Goal: Information Seeking & Learning: Learn about a topic

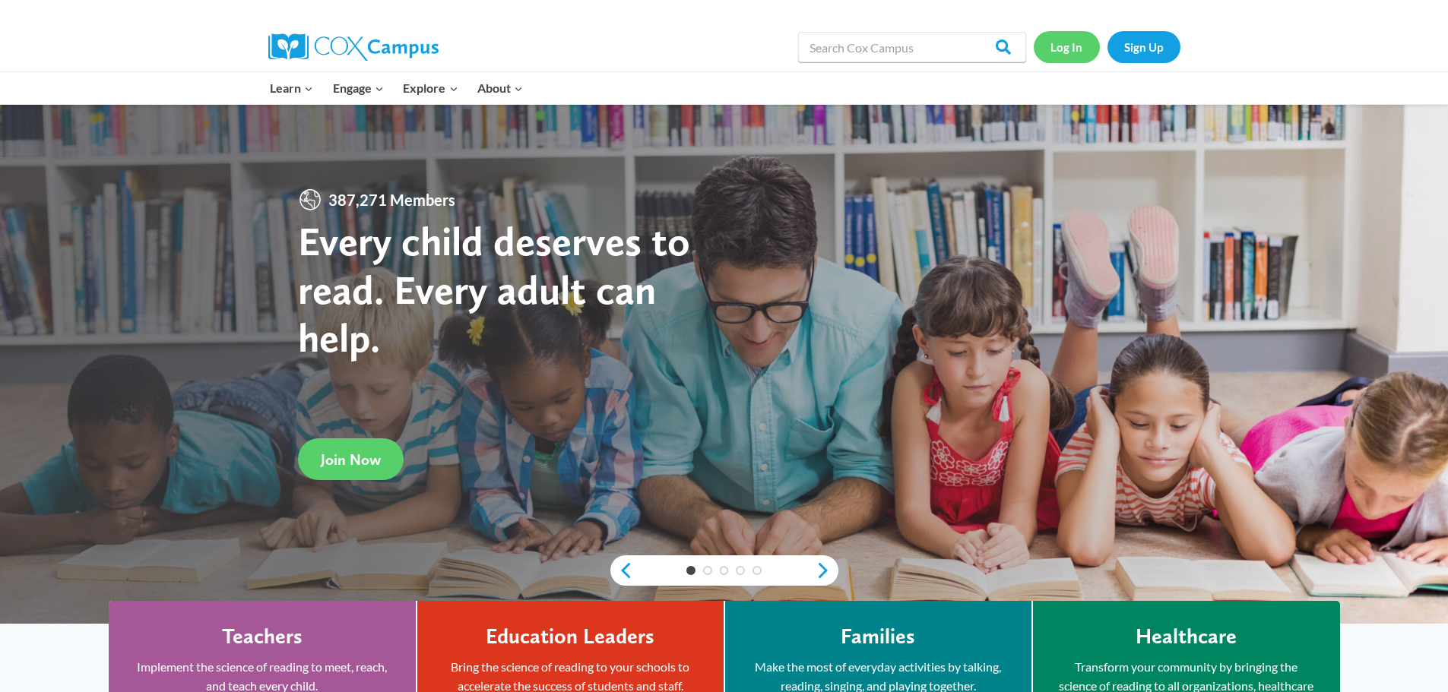
click at [1059, 54] on link "Log In" at bounding box center [1067, 46] width 66 height 31
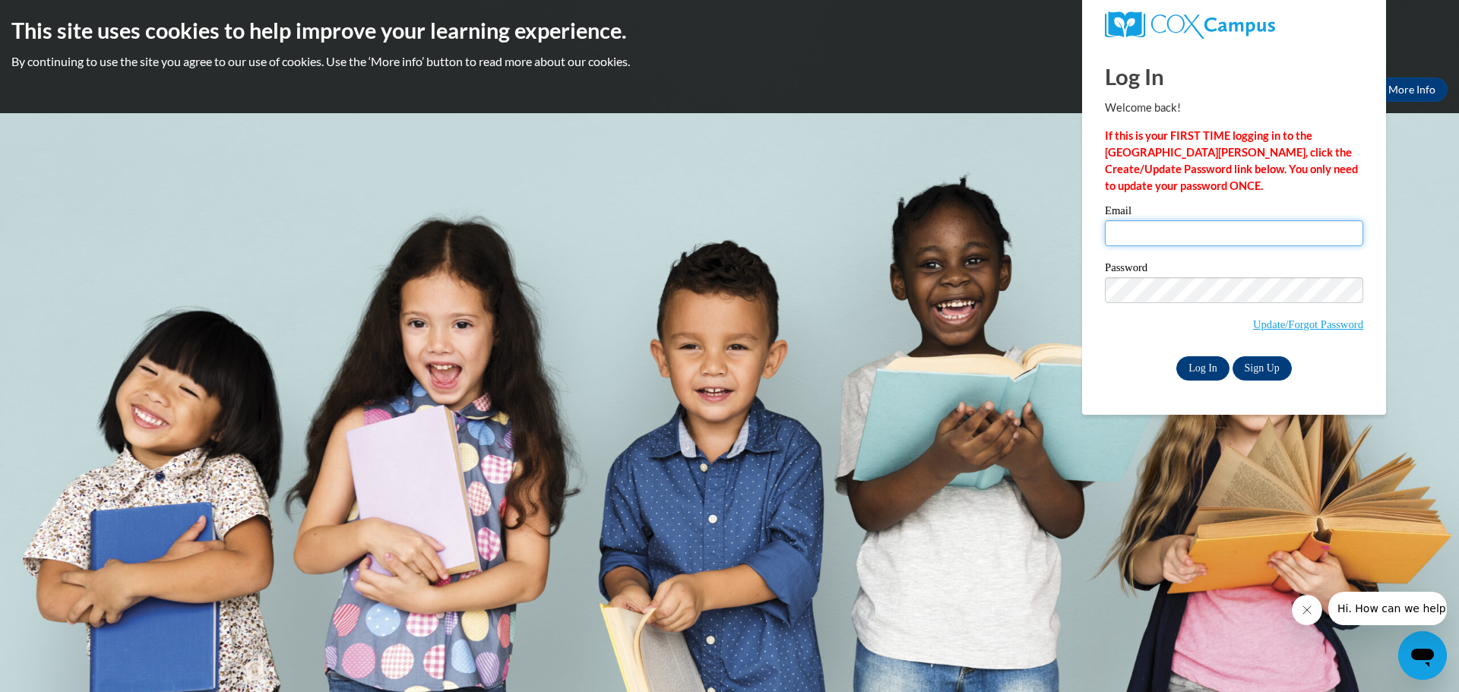
type input "abachus@floydboe.net"
click at [1211, 366] on input "Log In" at bounding box center [1203, 368] width 53 height 24
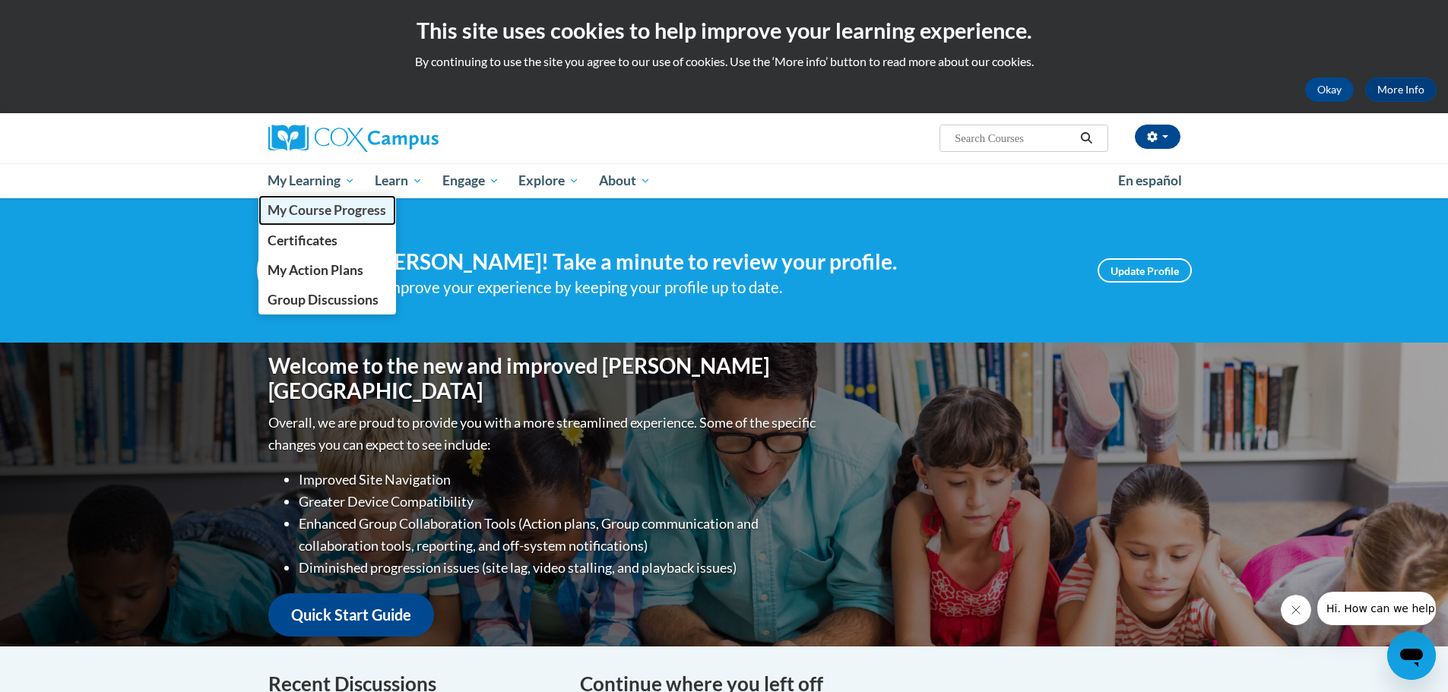
click at [332, 210] on span "My Course Progress" at bounding box center [327, 210] width 119 height 16
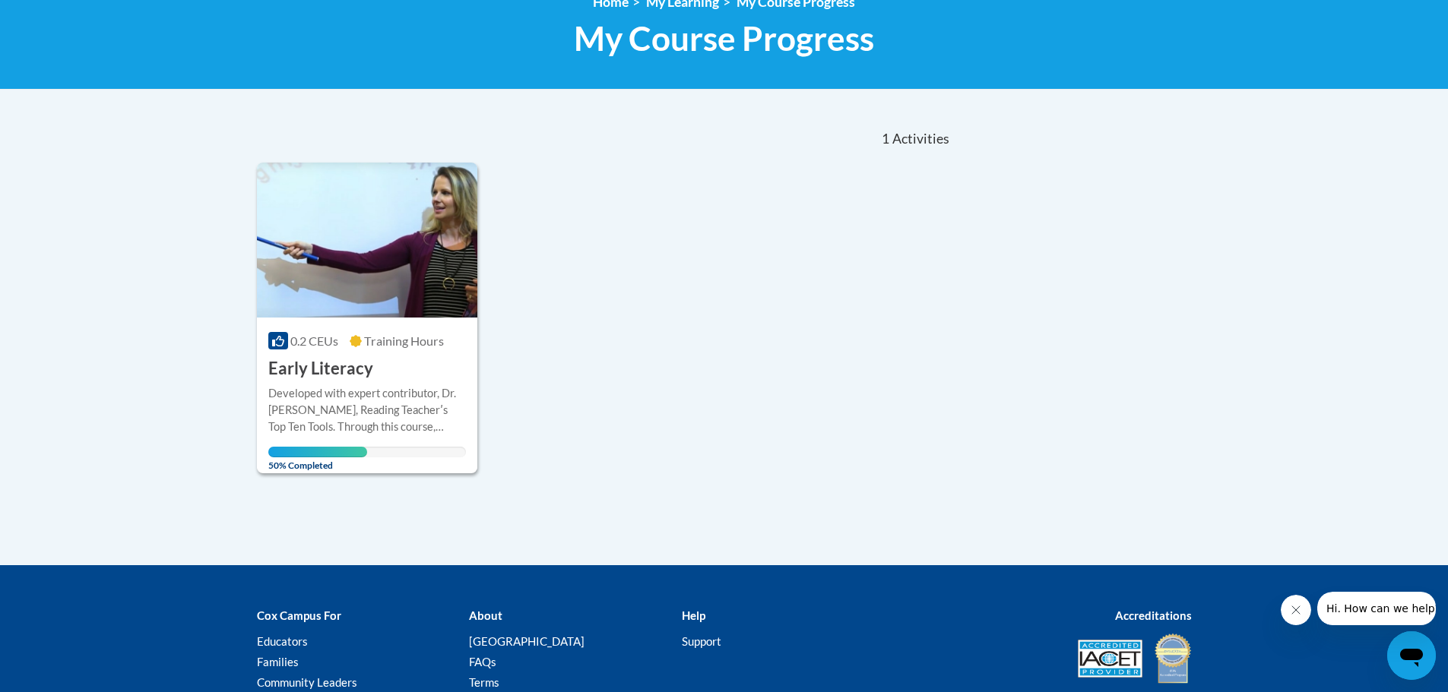
scroll to position [228, 0]
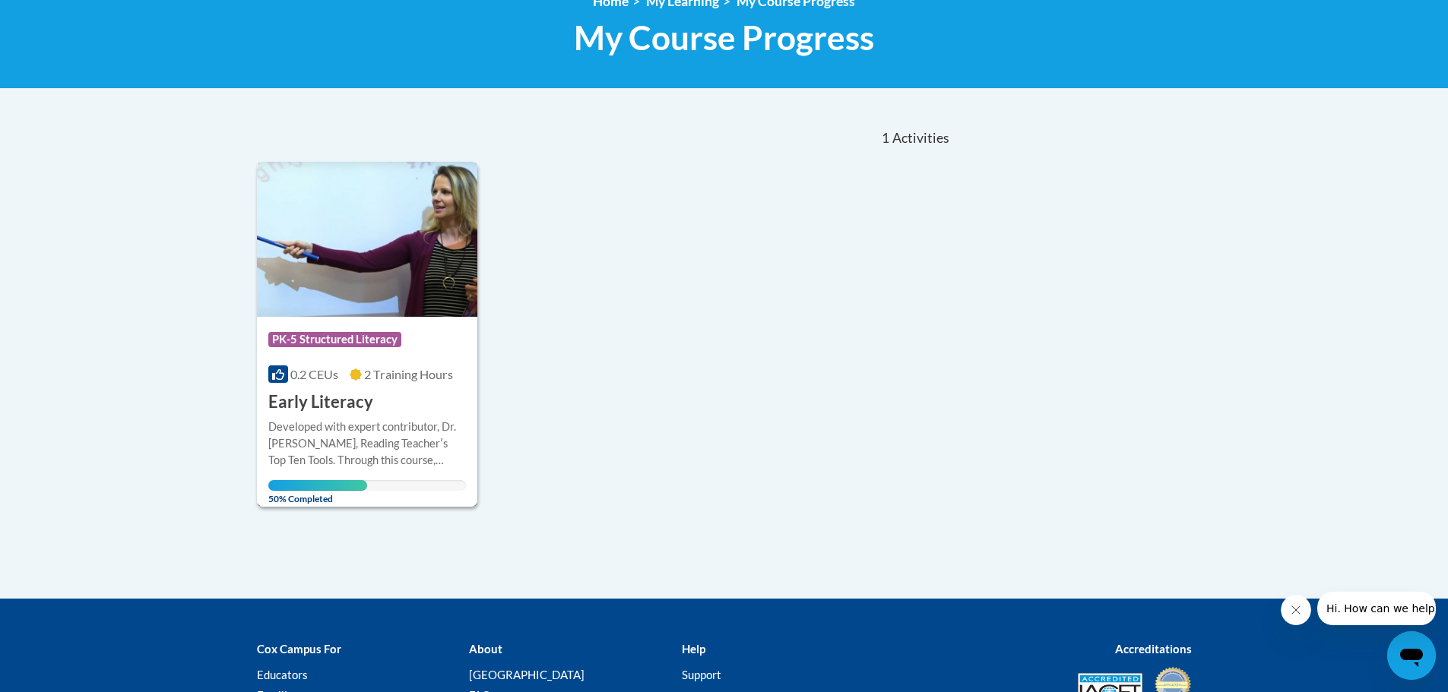
click at [408, 395] on div "Course Category: PK-5 Structured Literacy 0.2 CEUs 2 Training Hours COURSE Earl…" at bounding box center [367, 365] width 221 height 97
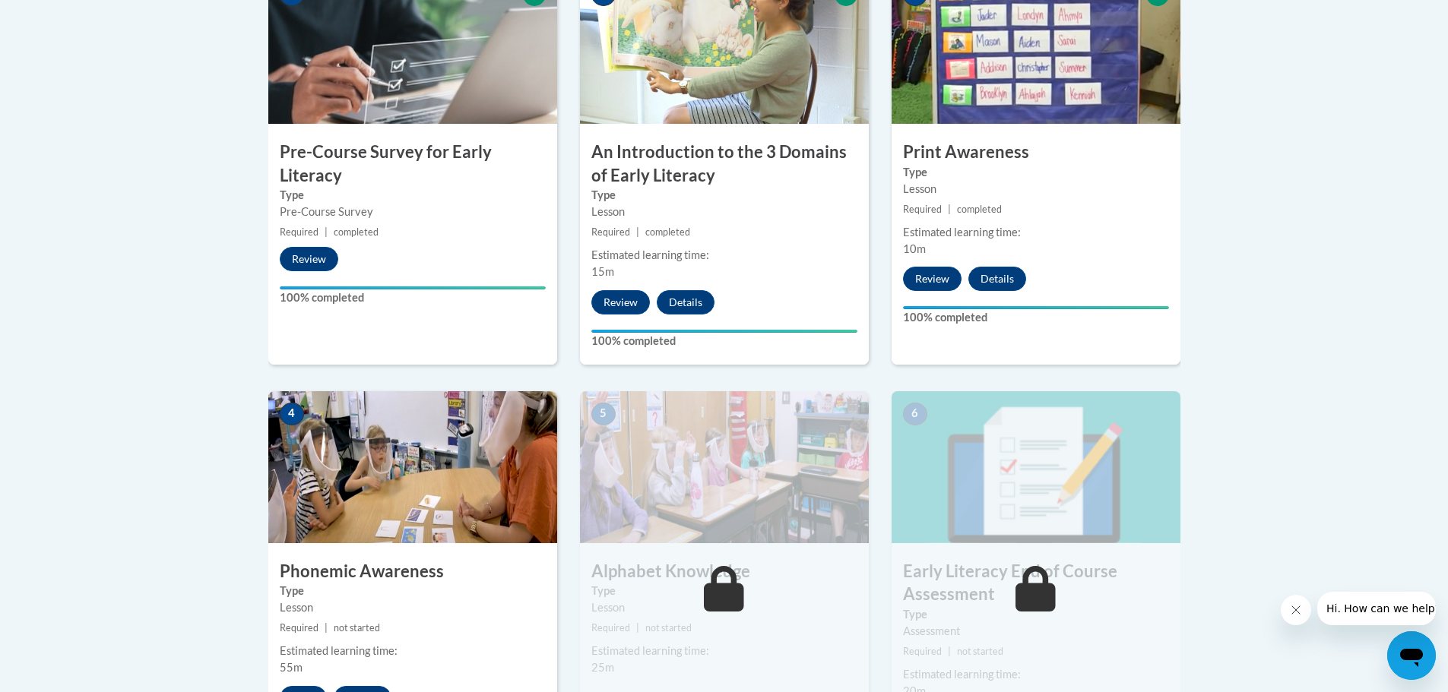
scroll to position [684, 0]
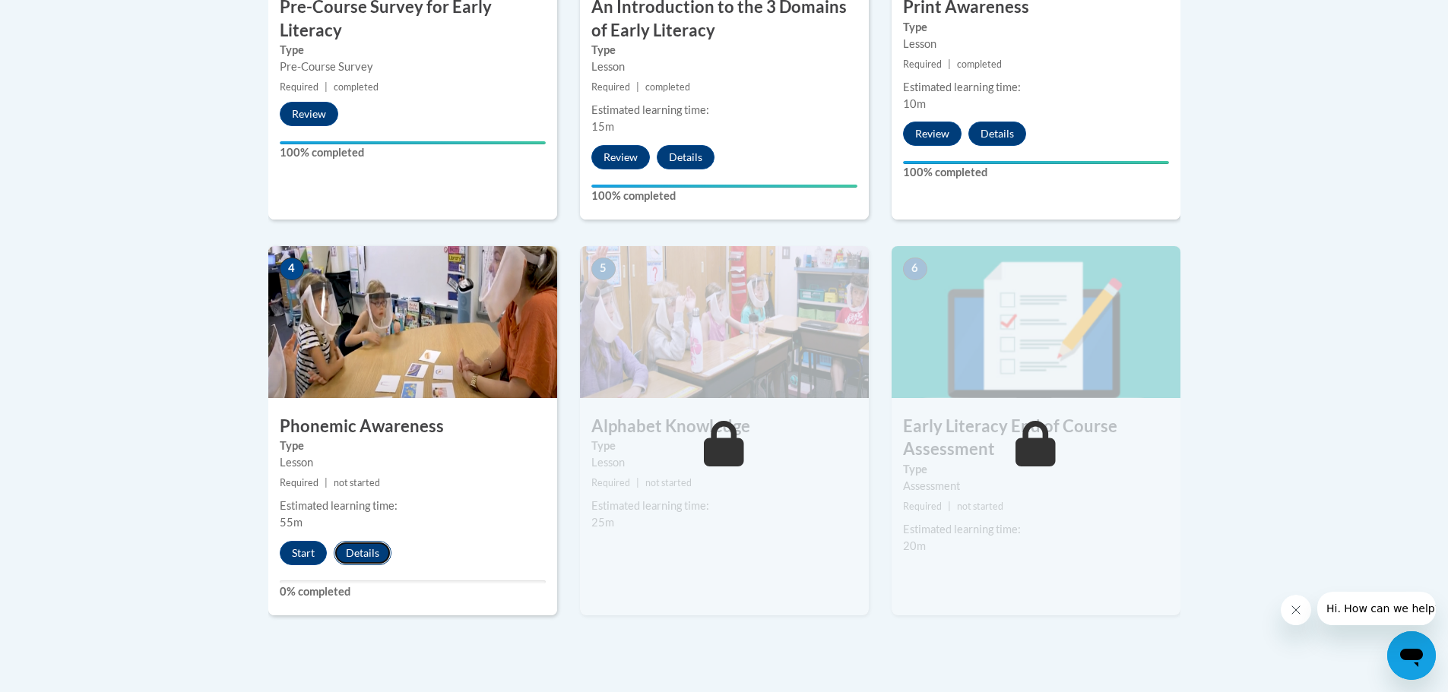
click at [356, 558] on button "Details" at bounding box center [363, 553] width 58 height 24
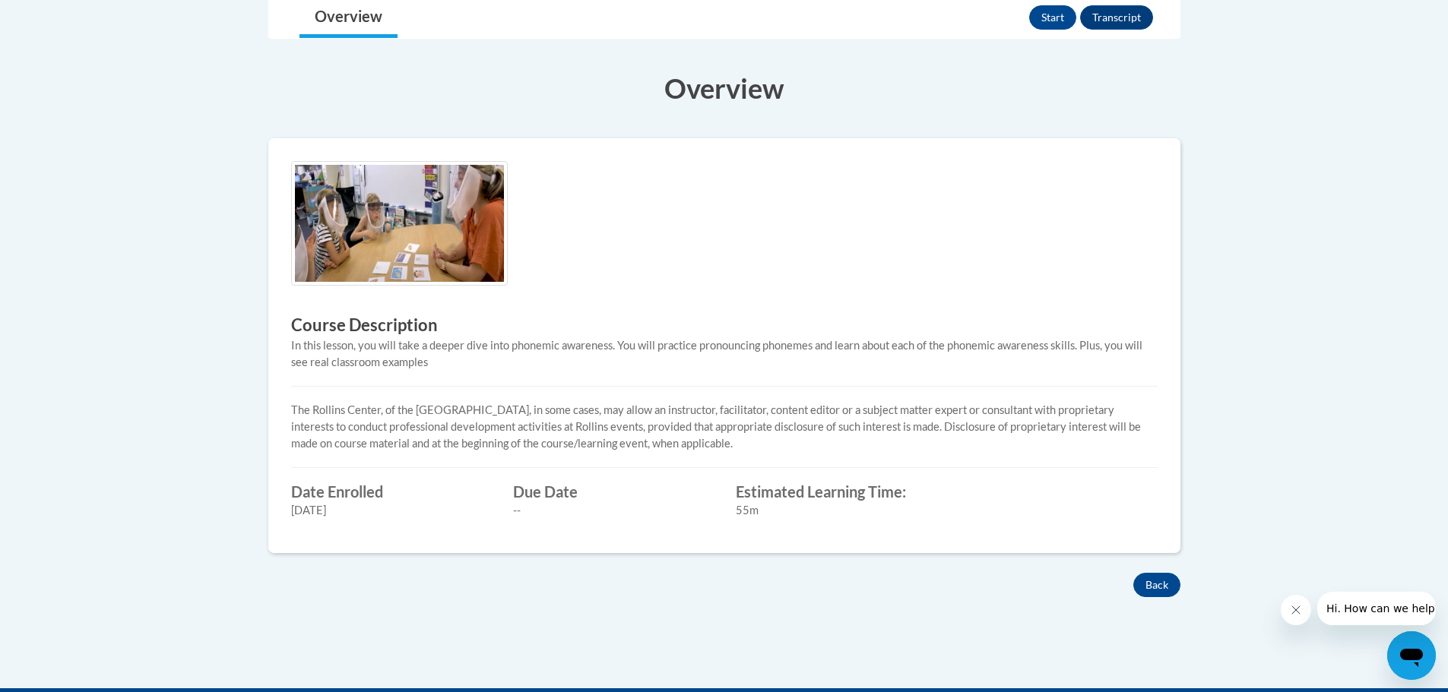
scroll to position [304, 0]
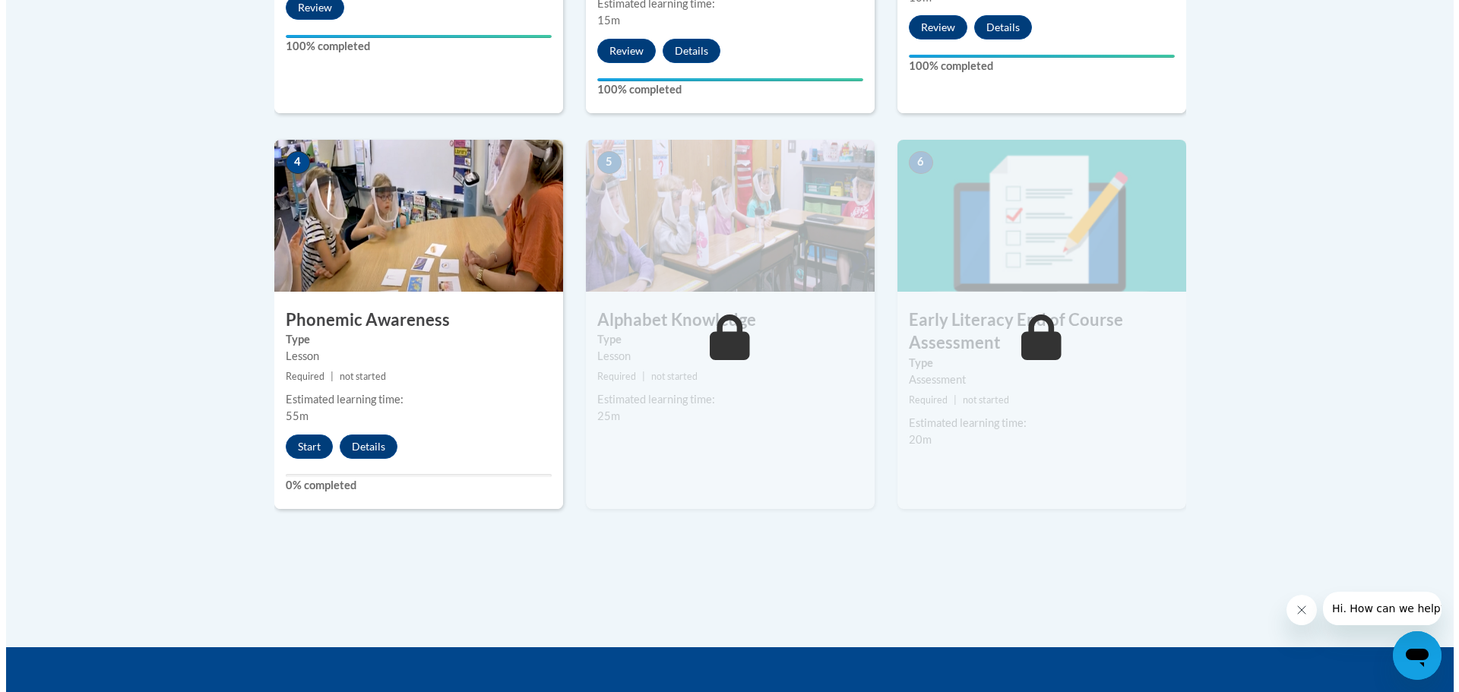
scroll to position [791, 0]
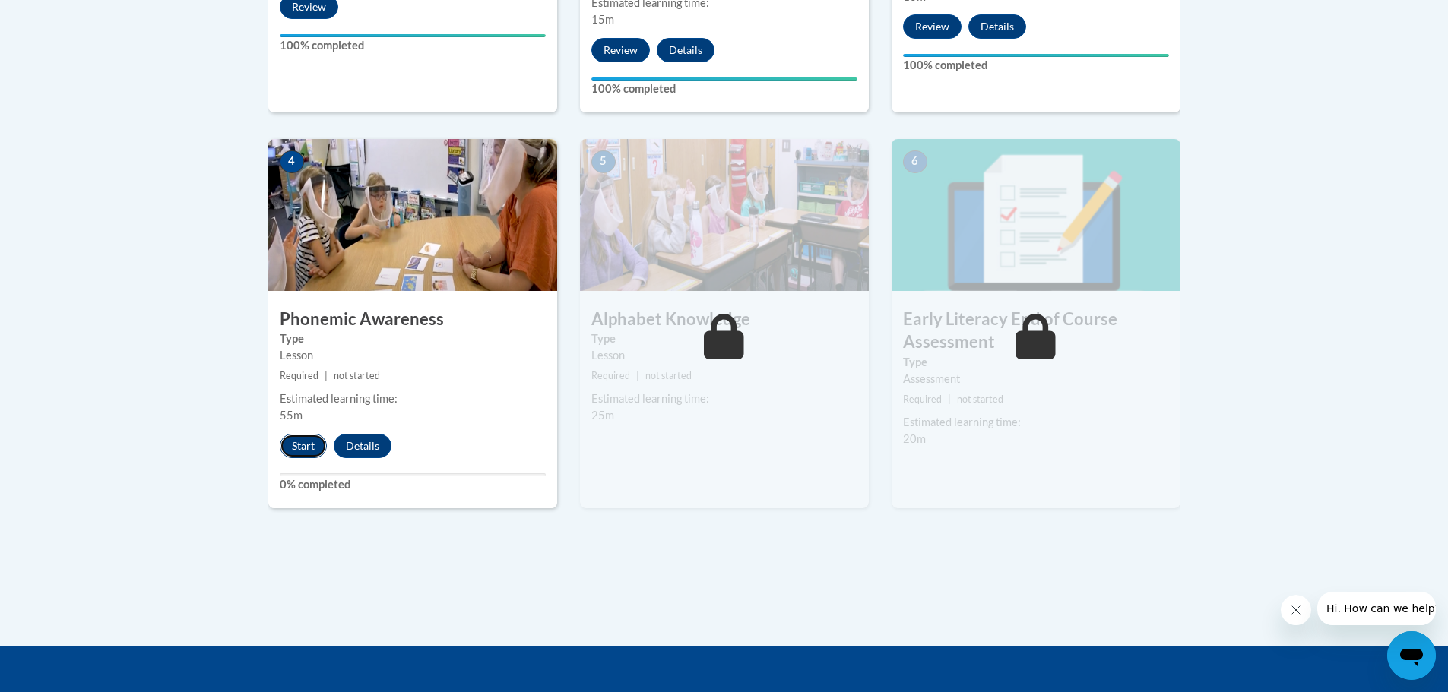
click at [296, 447] on button "Start" at bounding box center [303, 446] width 47 height 24
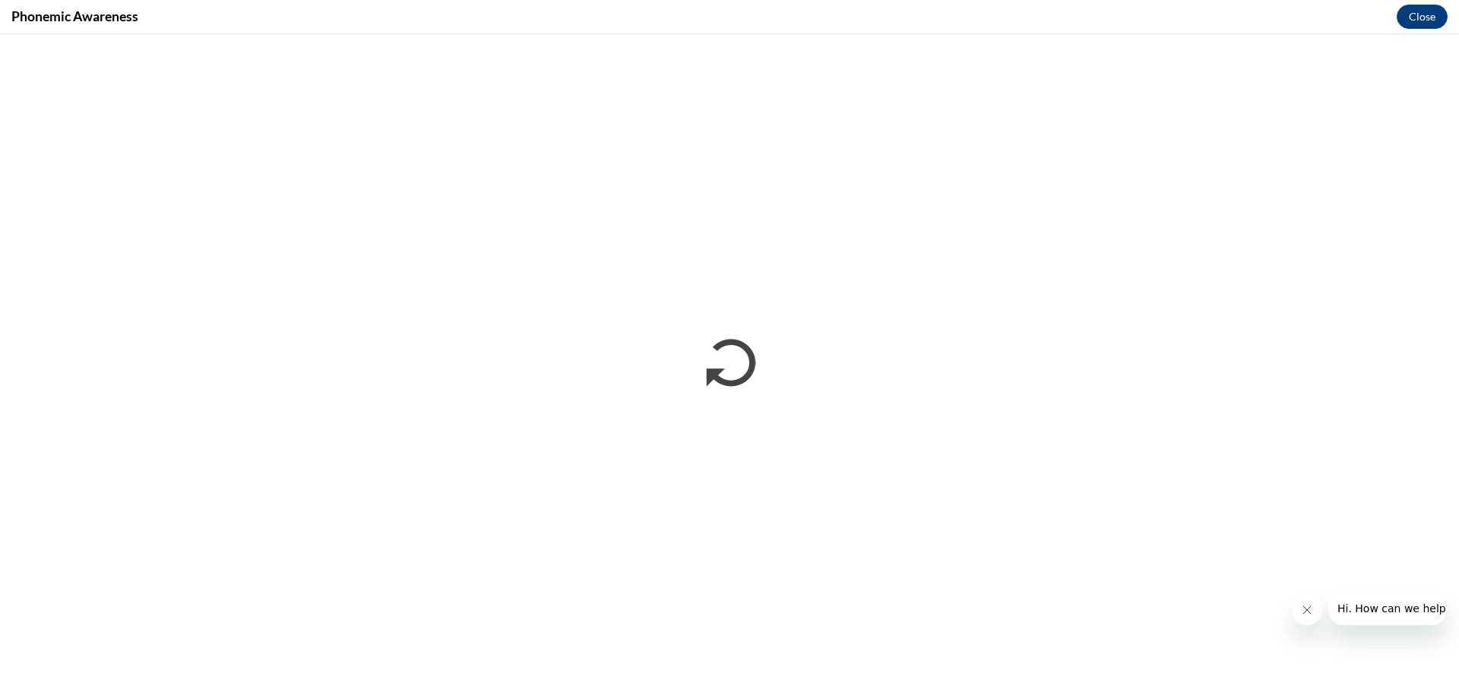
scroll to position [0, 0]
